Goal: Find specific page/section: Find specific page/section

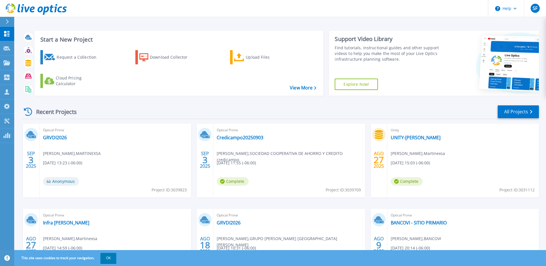
scroll to position [32, 0]
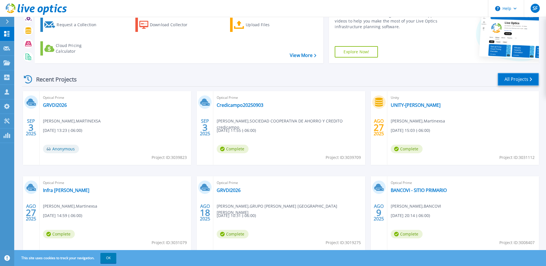
click at [520, 76] on link "All Projects" at bounding box center [518, 79] width 41 height 13
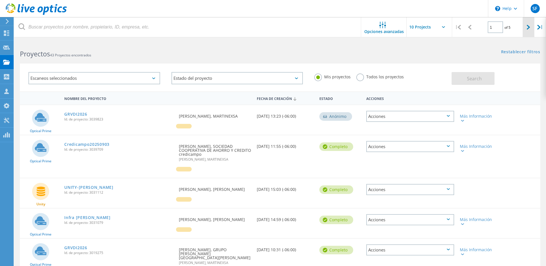
click at [527, 26] on icon at bounding box center [528, 27] width 3 height 5
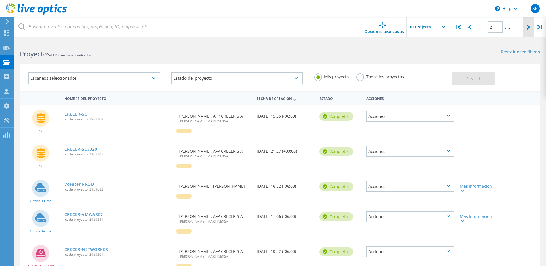
click at [524, 28] on div at bounding box center [529, 27] width 12 height 20
type input "3"
